Goal: Task Accomplishment & Management: Complete application form

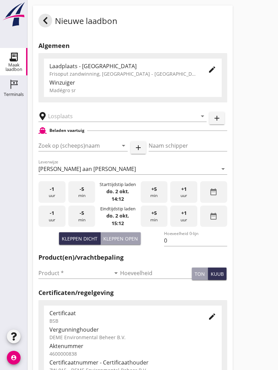
click at [77, 118] on input "text" at bounding box center [117, 116] width 139 height 11
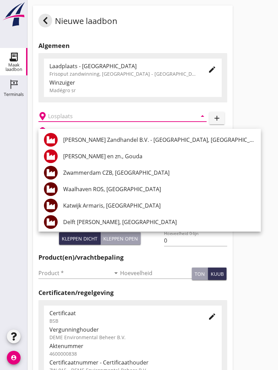
click at [114, 158] on div "[PERSON_NAME] en zn., Gouda" at bounding box center [159, 156] width 192 height 8
type input "[PERSON_NAME] en zn., Gouda"
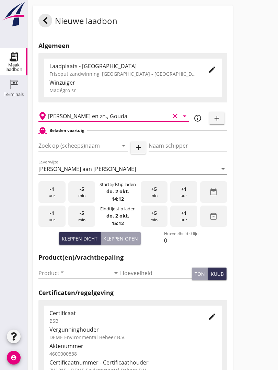
click at [102, 151] on input "Zoek op (scheeps)naam" at bounding box center [73, 145] width 70 height 11
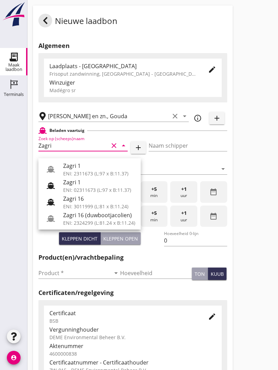
click at [90, 198] on div "Zagri 16" at bounding box center [99, 199] width 72 height 8
type input "Zagri 16"
type input "[PERSON_NAME]"
type input "1298"
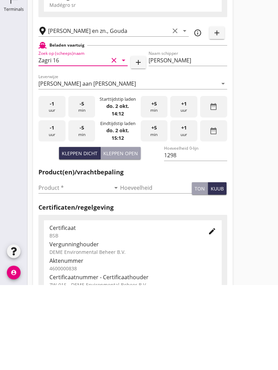
click at [56, 268] on input "Product *" at bounding box center [74, 273] width 72 height 11
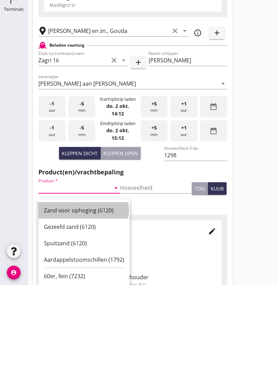
click at [85, 292] on div "Zand voor ophoging (6120)" at bounding box center [84, 296] width 80 height 8
type input "Zand voor ophoging (6120)"
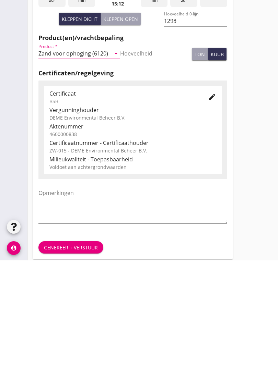
scroll to position [120, 0]
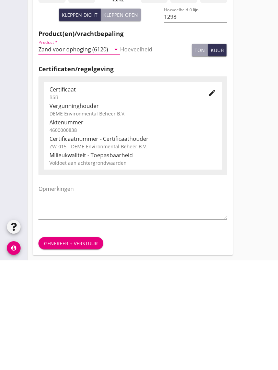
click at [78, 350] on div "Genereer + verstuur" at bounding box center [71, 353] width 54 height 7
